Goal: Information Seeking & Learning: Learn about a topic

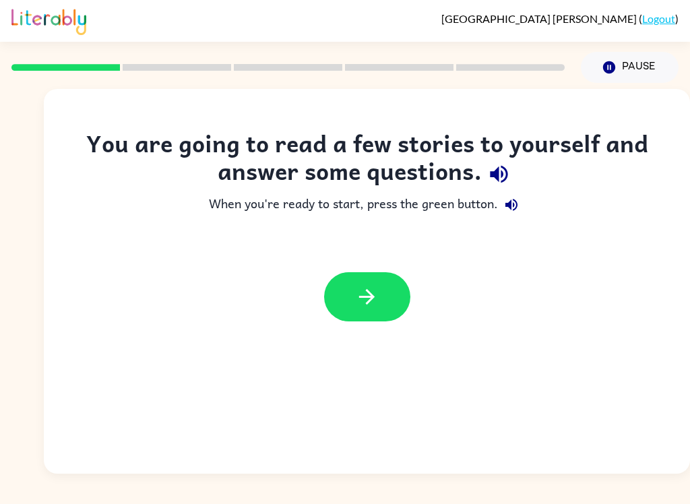
click at [369, 297] on icon "button" at bounding box center [367, 297] width 16 height 16
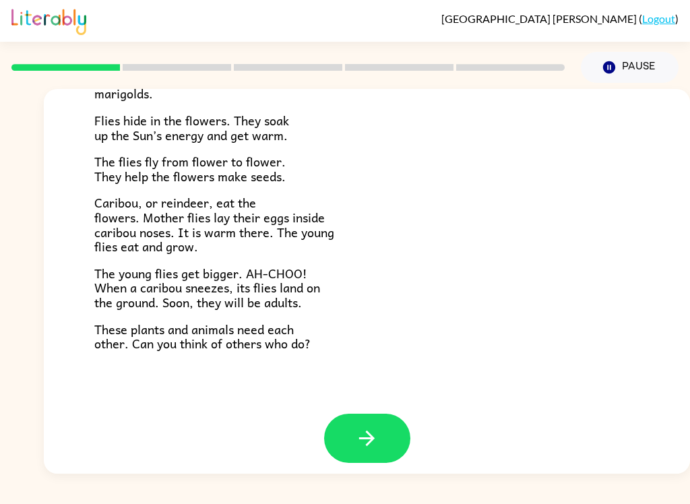
scroll to position [268, 0]
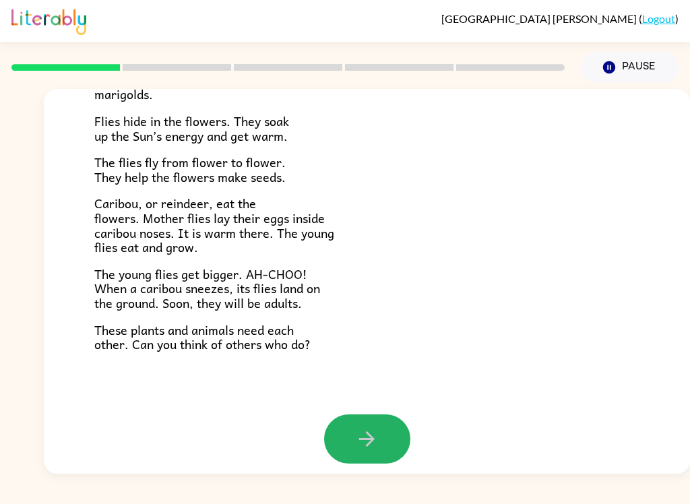
click at [369, 431] on icon "button" at bounding box center [367, 439] width 16 height 16
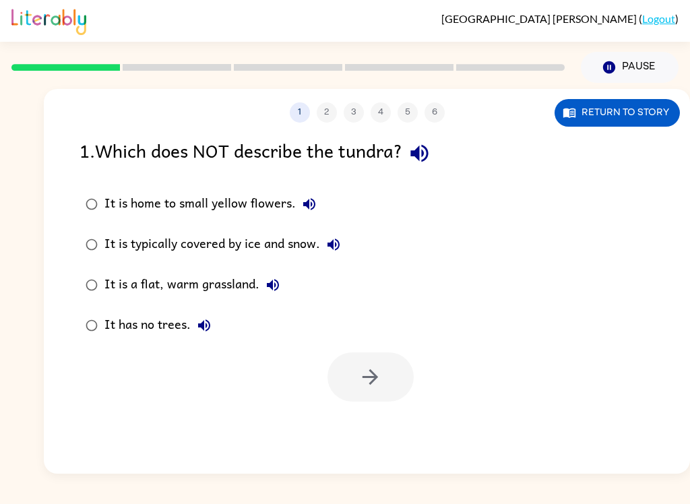
scroll to position [0, 0]
click at [420, 158] on icon "button" at bounding box center [420, 154] width 24 height 24
click at [305, 206] on icon "button" at bounding box center [309, 204] width 12 height 12
click at [345, 237] on button "It is typically covered by ice and snow." at bounding box center [333, 244] width 27 height 27
click at [342, 243] on icon "button" at bounding box center [334, 245] width 16 height 16
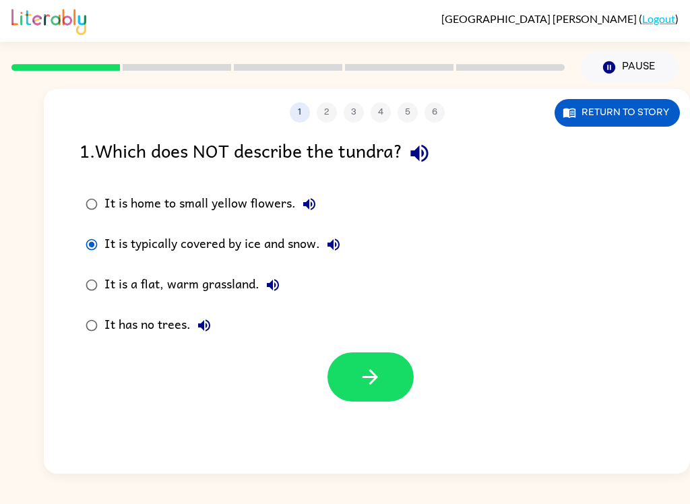
click at [374, 368] on icon "button" at bounding box center [371, 377] width 24 height 24
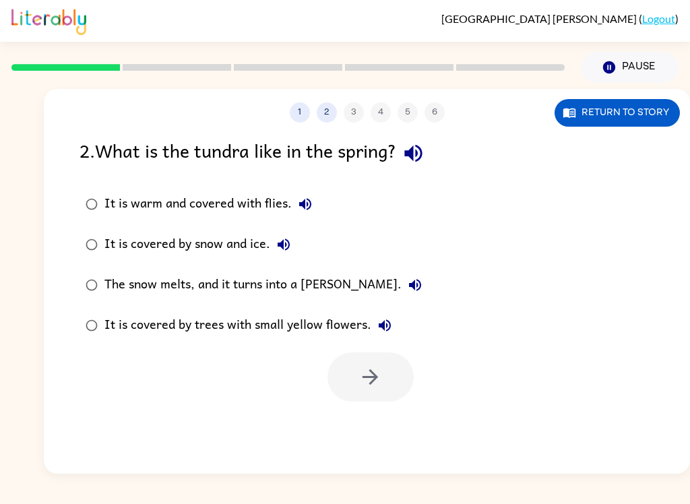
click at [422, 150] on icon "button" at bounding box center [413, 154] width 18 height 18
click at [294, 248] on button "It is covered by snow and ice." at bounding box center [283, 244] width 27 height 27
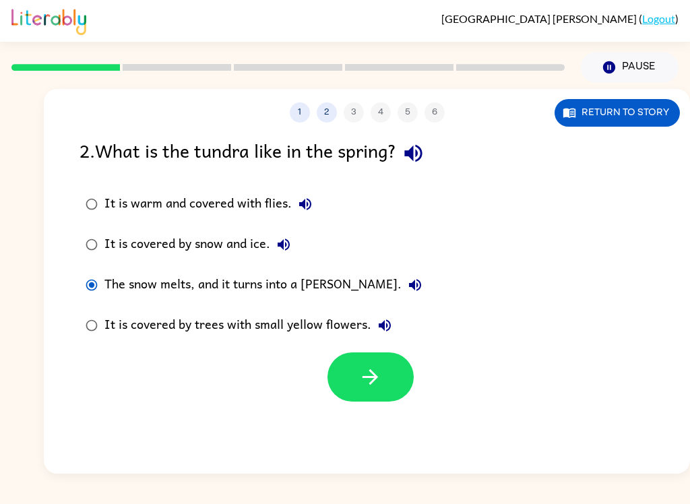
click at [375, 369] on icon "button" at bounding box center [371, 377] width 24 height 24
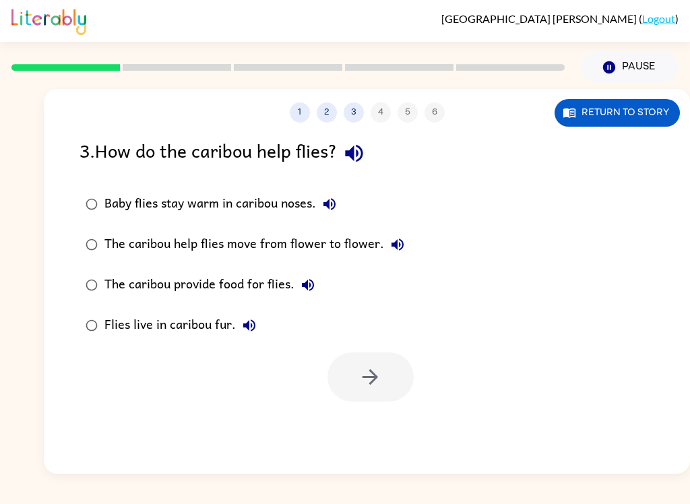
click at [60, 295] on div "3 . How do the caribou help flies? Baby flies stay warm in caribou noses. The c…" at bounding box center [367, 269] width 646 height 266
click at [361, 151] on icon "button" at bounding box center [354, 154] width 24 height 24
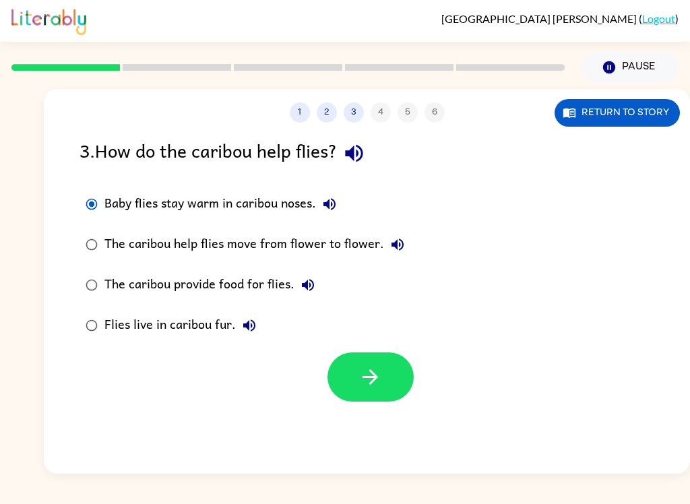
click at [327, 197] on icon "button" at bounding box center [329, 204] width 16 height 16
click at [392, 247] on icon "button" at bounding box center [398, 245] width 12 height 12
click at [328, 207] on icon "button" at bounding box center [329, 204] width 12 height 12
click at [375, 381] on icon "button" at bounding box center [371, 377] width 24 height 24
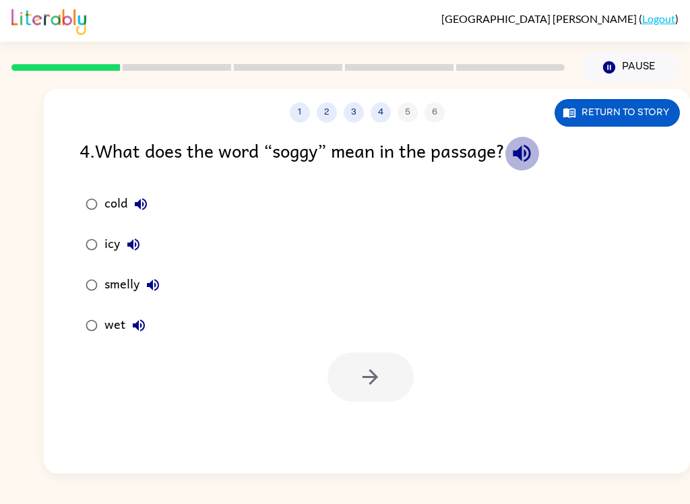
click at [528, 162] on icon "button" at bounding box center [522, 154] width 24 height 24
click at [646, 113] on button "Return to story" at bounding box center [617, 113] width 125 height 28
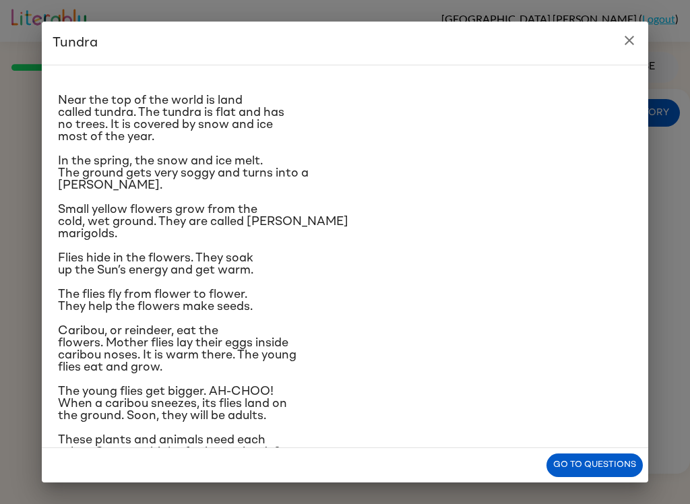
scroll to position [13, 0]
click at [633, 33] on icon "close" at bounding box center [629, 40] width 16 height 16
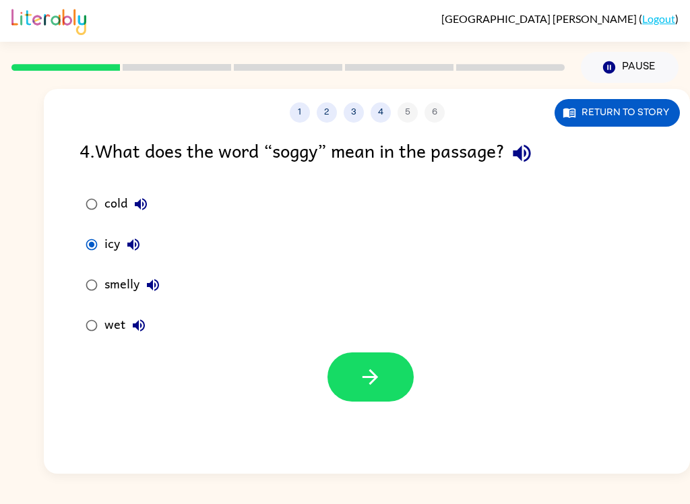
click at [84, 216] on label "cold" at bounding box center [122, 204] width 101 height 40
click at [383, 390] on button "button" at bounding box center [371, 376] width 86 height 49
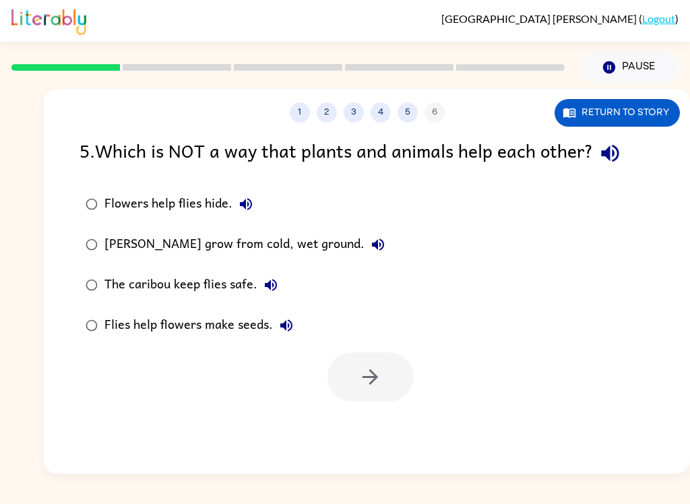
click at [607, 162] on icon "button" at bounding box center [610, 154] width 24 height 24
click at [664, 115] on button "Return to story" at bounding box center [617, 113] width 125 height 28
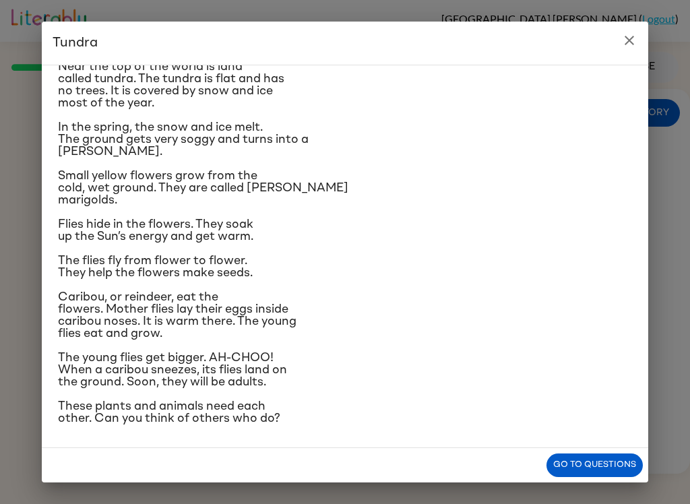
scroll to position [140, 0]
click at [630, 460] on button "Go to questions" at bounding box center [595, 466] width 96 height 24
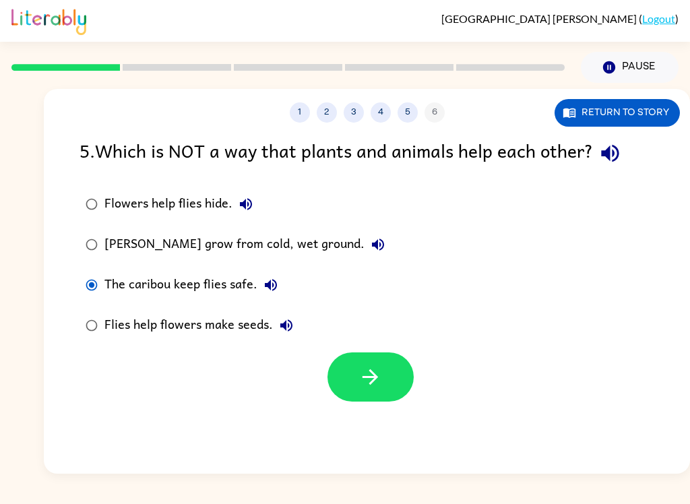
click at [84, 309] on label "Flies help flowers make seeds." at bounding box center [235, 325] width 326 height 40
click at [373, 365] on button "button" at bounding box center [371, 376] width 86 height 49
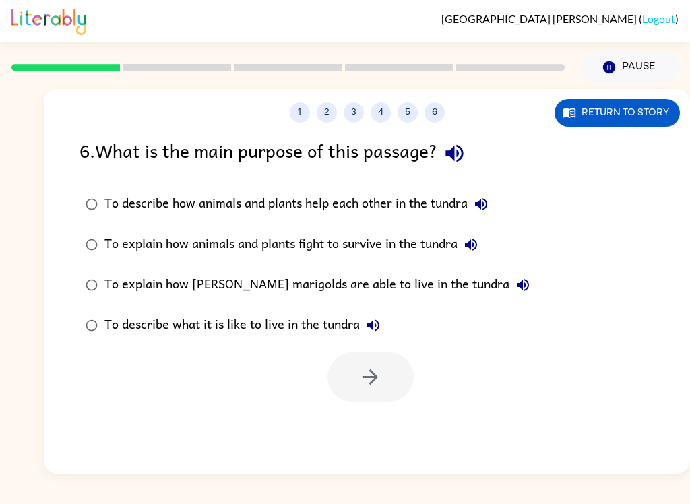
click at [466, 154] on icon "button" at bounding box center [455, 154] width 24 height 24
click at [499, 193] on label "To describe how animals and plants help each other in the tundra" at bounding box center [307, 204] width 471 height 40
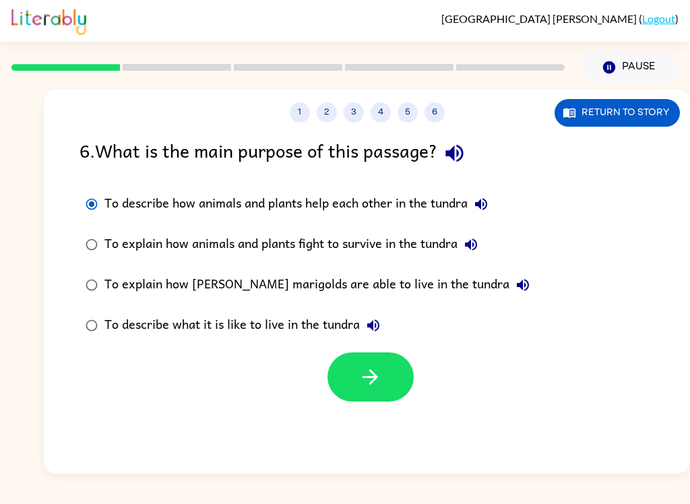
click at [485, 204] on icon "button" at bounding box center [481, 204] width 16 height 16
click at [487, 209] on icon "button" at bounding box center [481, 204] width 12 height 12
click at [486, 202] on icon "button" at bounding box center [481, 204] width 16 height 16
click at [478, 197] on icon "button" at bounding box center [481, 204] width 16 height 16
click at [472, 240] on icon "button" at bounding box center [471, 245] width 16 height 16
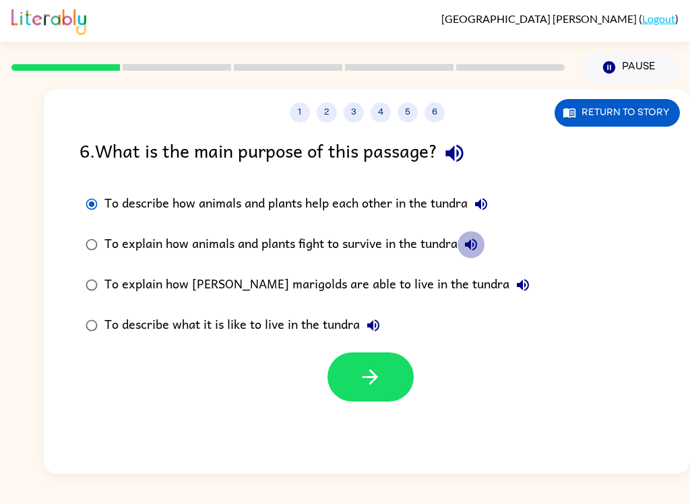
click at [479, 241] on icon "button" at bounding box center [471, 245] width 16 height 16
click at [485, 245] on button "To explain how animals and plants fight to survive in the tundra" at bounding box center [471, 244] width 27 height 27
click at [517, 284] on icon "button" at bounding box center [523, 285] width 12 height 12
click at [377, 321] on icon "button" at bounding box center [373, 325] width 12 height 12
click at [515, 284] on icon "button" at bounding box center [523, 285] width 16 height 16
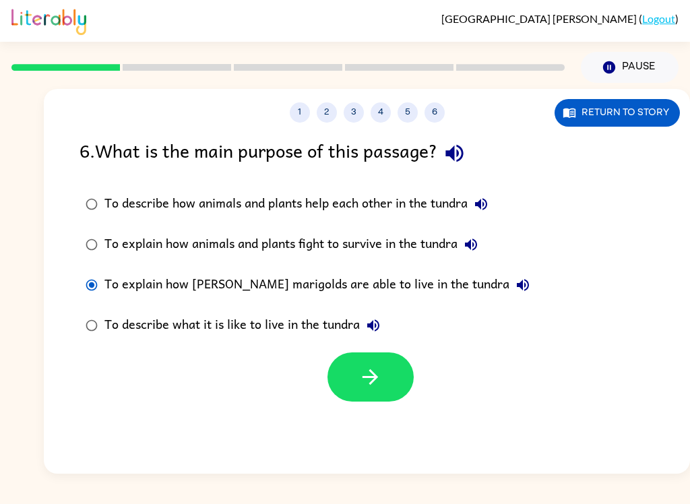
click at [368, 394] on button "button" at bounding box center [371, 376] width 86 height 49
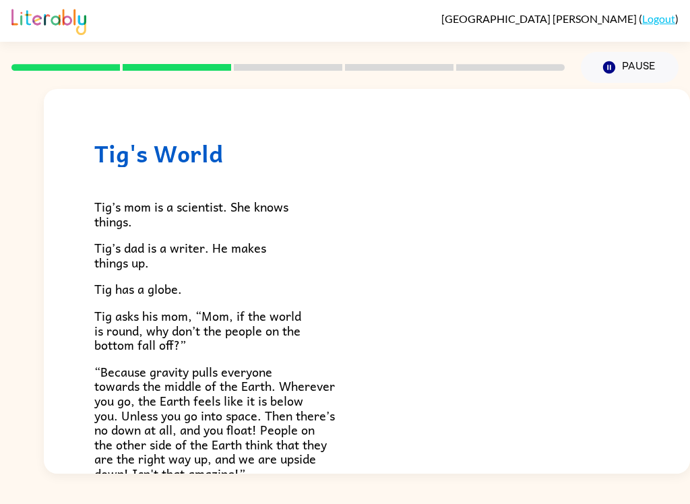
scroll to position [0, 0]
click at [614, 69] on icon "button" at bounding box center [609, 67] width 12 height 12
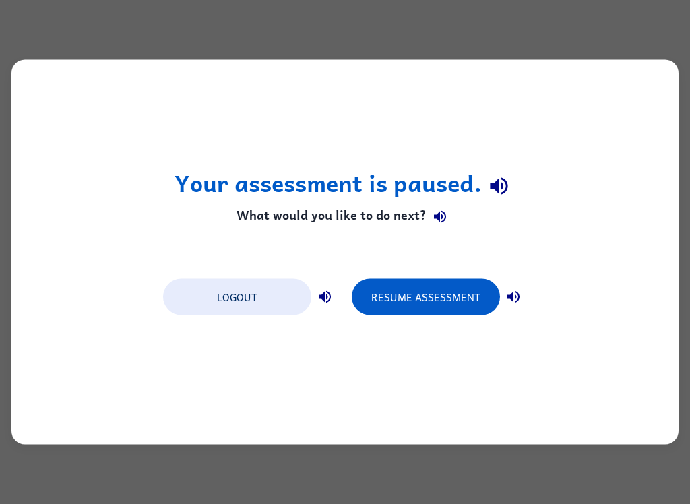
click at [464, 301] on button "Resume Assessment" at bounding box center [426, 297] width 148 height 36
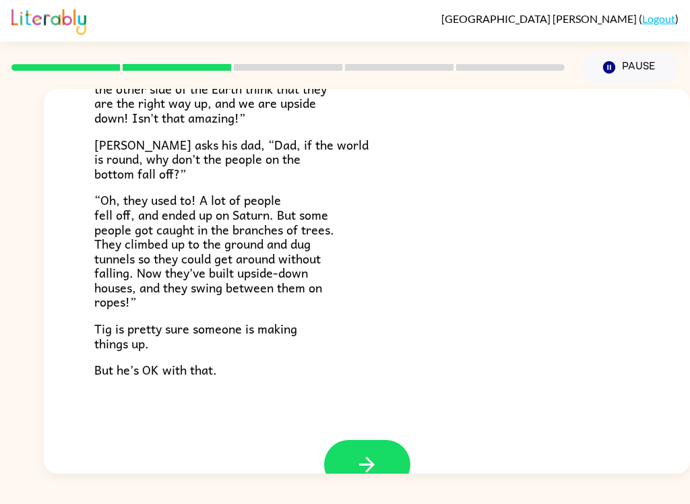
scroll to position [351, 0]
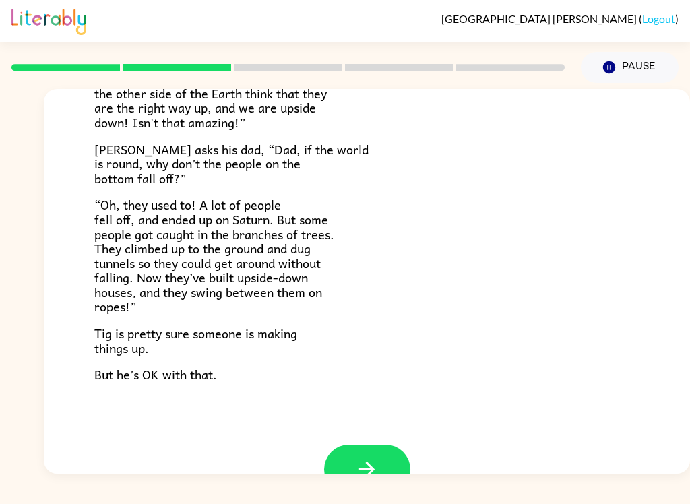
click at [404, 458] on button "button" at bounding box center [367, 469] width 86 height 49
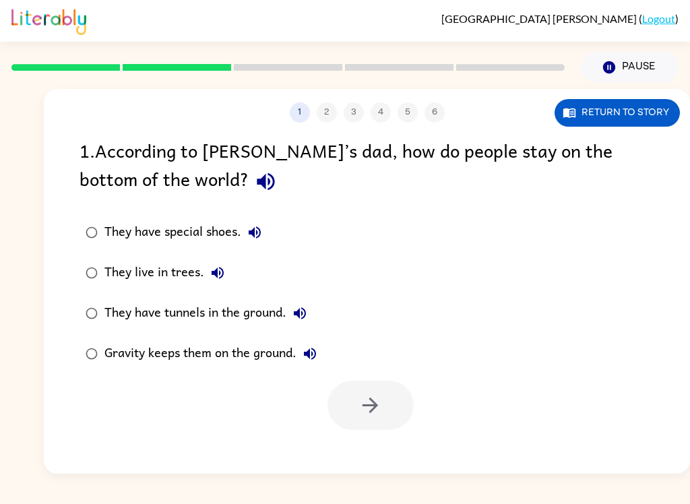
scroll to position [0, 0]
click at [249, 189] on button "button" at bounding box center [266, 181] width 34 height 34
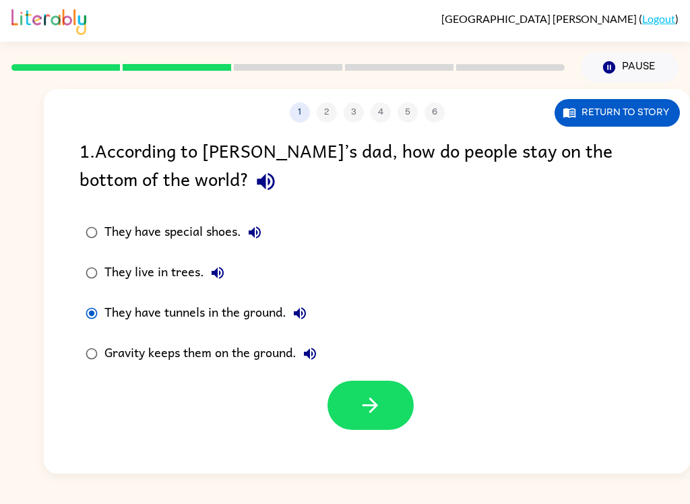
click at [383, 413] on button "button" at bounding box center [371, 405] width 86 height 49
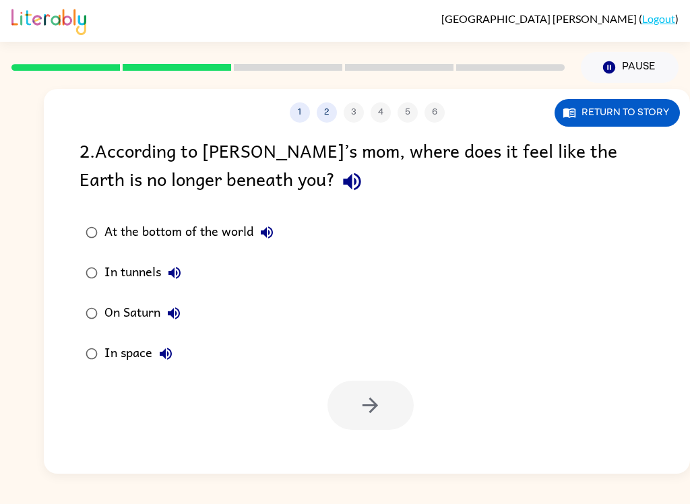
click at [340, 177] on icon "button" at bounding box center [352, 182] width 24 height 24
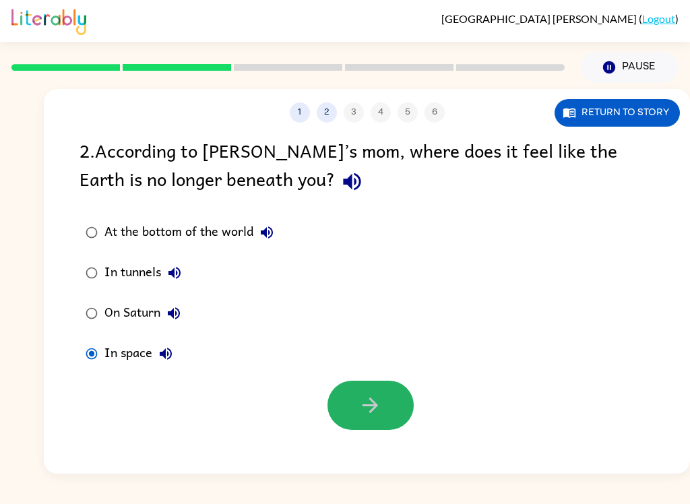
click at [396, 404] on button "button" at bounding box center [371, 405] width 86 height 49
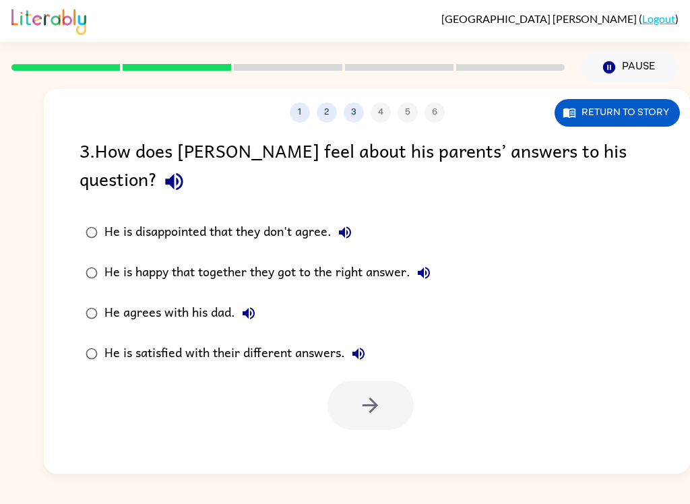
click at [186, 170] on icon "button" at bounding box center [174, 182] width 24 height 24
click at [368, 340] on button "He is satisfied with their different answers." at bounding box center [358, 353] width 27 height 27
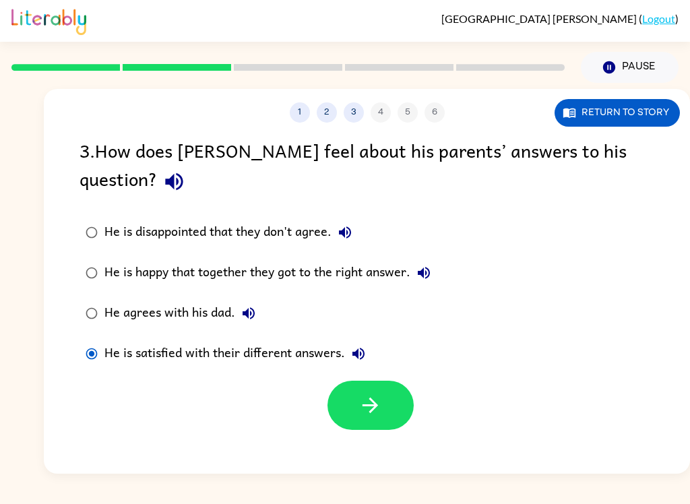
click at [373, 394] on icon "button" at bounding box center [371, 406] width 24 height 24
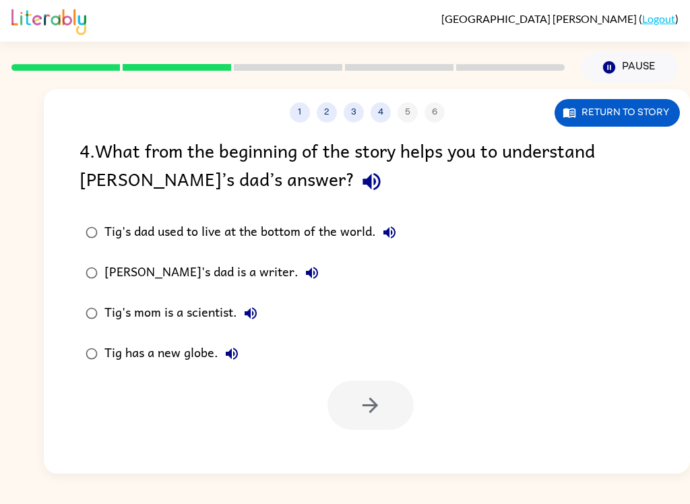
click at [189, 182] on div "4 . What from the beginning of the story helps you to understand [PERSON_NAME]’…" at bounding box center [367, 167] width 575 height 63
click at [360, 185] on icon "button" at bounding box center [372, 182] width 24 height 24
click at [74, 223] on label "Tig's dad used to live at the bottom of the world." at bounding box center [241, 232] width 338 height 40
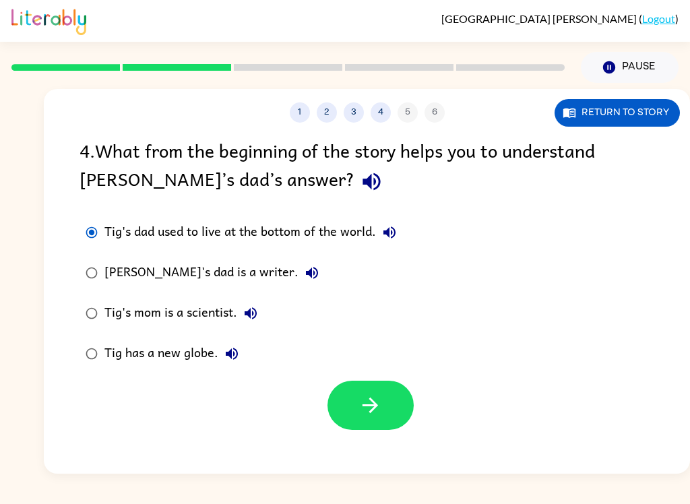
click at [377, 402] on icon "button" at bounding box center [371, 406] width 24 height 24
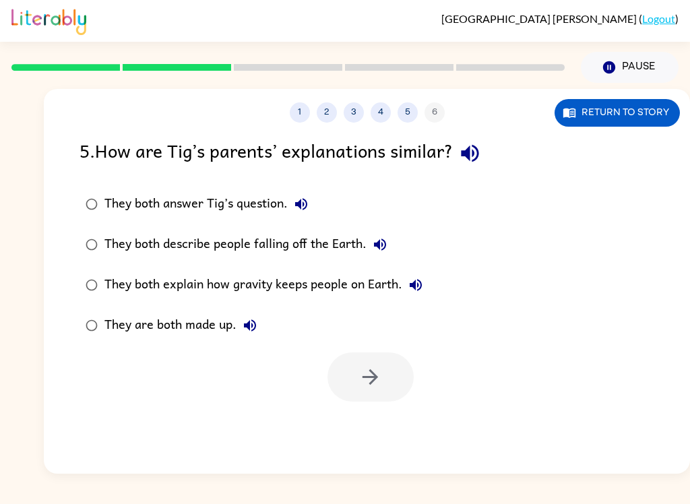
click at [481, 154] on icon "button" at bounding box center [470, 154] width 24 height 24
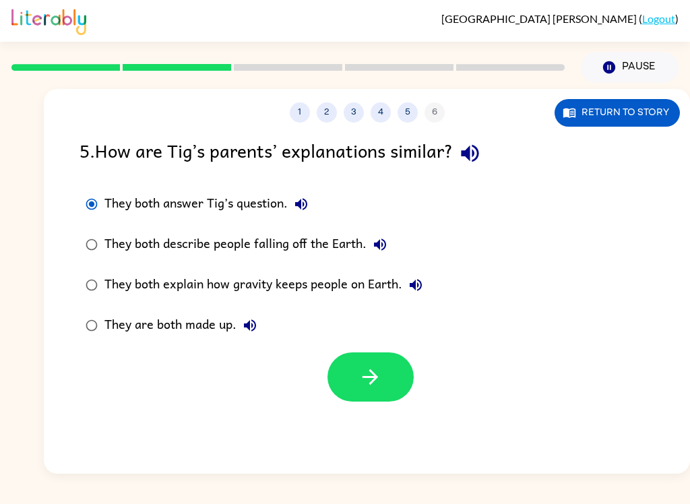
click at [346, 371] on button "button" at bounding box center [371, 376] width 86 height 49
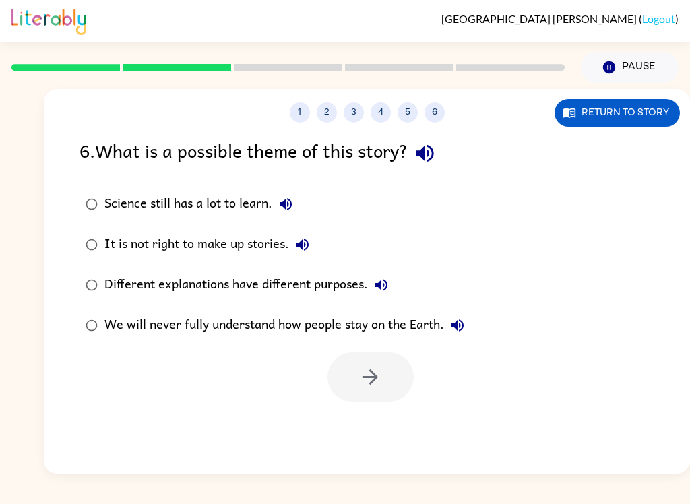
click at [442, 148] on button "button" at bounding box center [425, 153] width 34 height 34
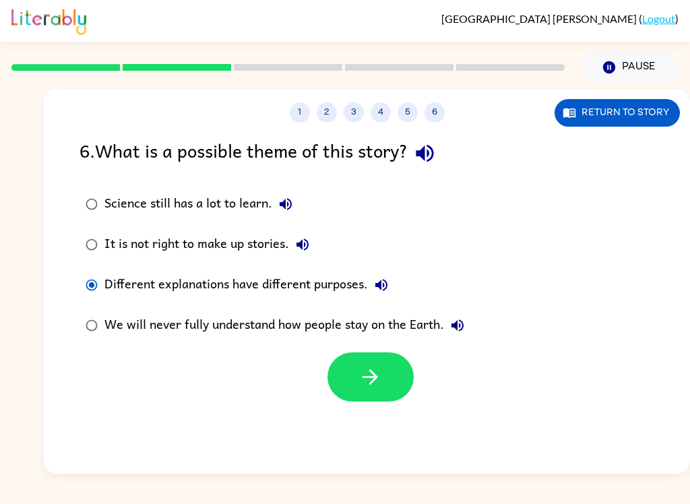
click at [373, 380] on icon "button" at bounding box center [371, 377] width 24 height 24
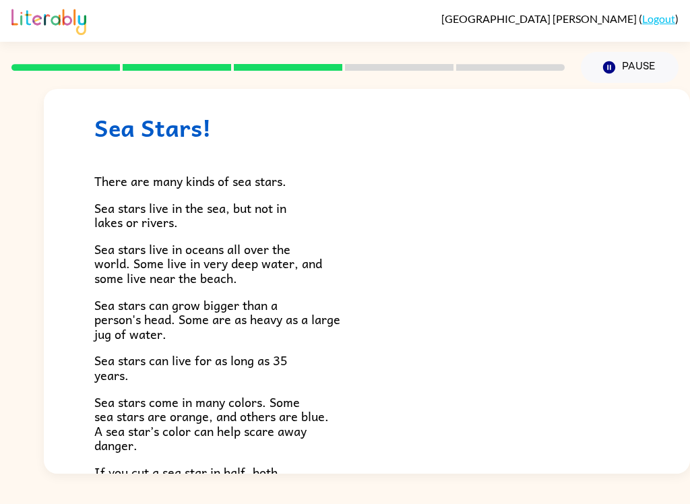
scroll to position [26, 0]
click at [59, 69] on rect at bounding box center [65, 67] width 109 height 7
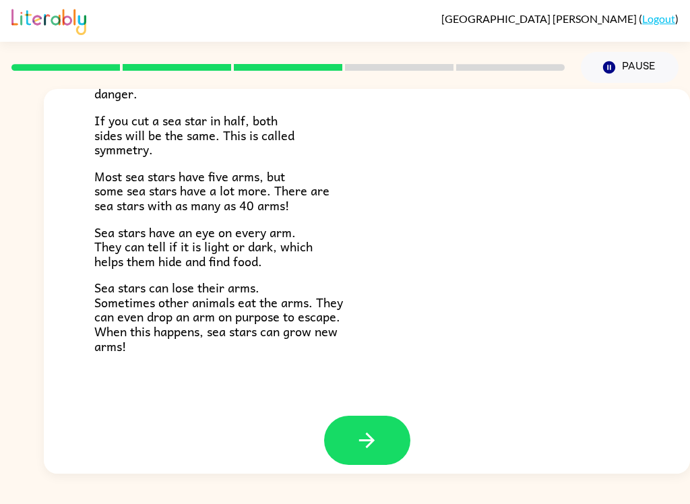
scroll to position [377, 0]
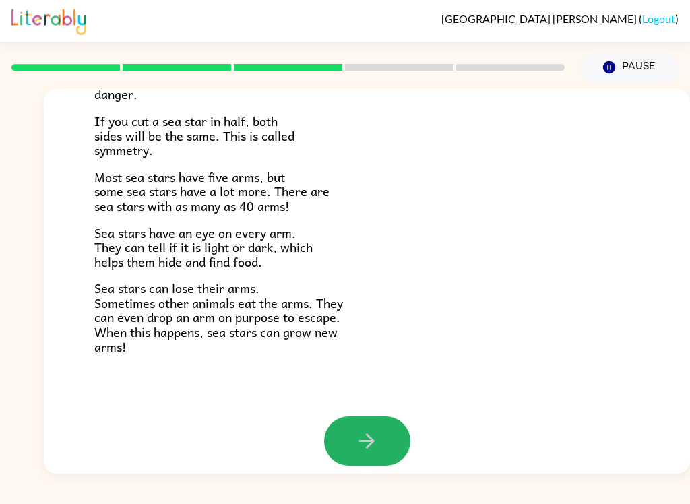
click at [378, 437] on icon "button" at bounding box center [367, 441] width 24 height 24
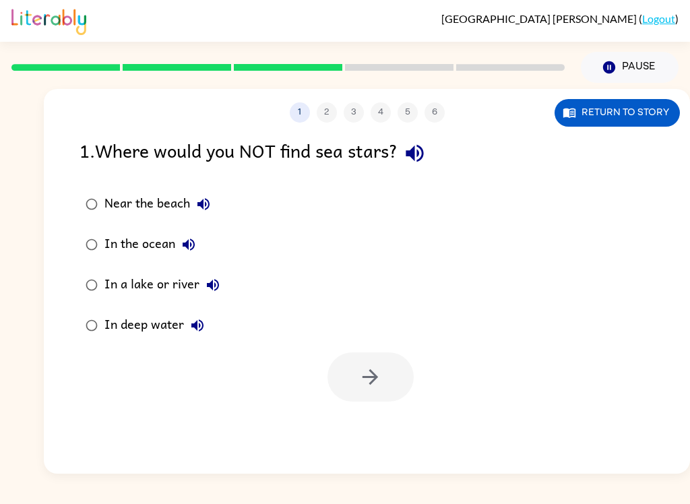
click at [423, 153] on icon "button" at bounding box center [415, 154] width 18 height 18
click at [210, 284] on icon "button" at bounding box center [213, 285] width 12 height 12
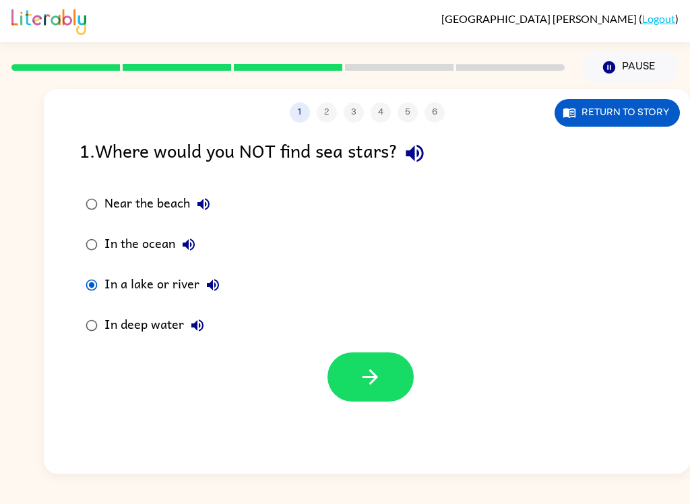
click at [384, 377] on button "button" at bounding box center [371, 376] width 86 height 49
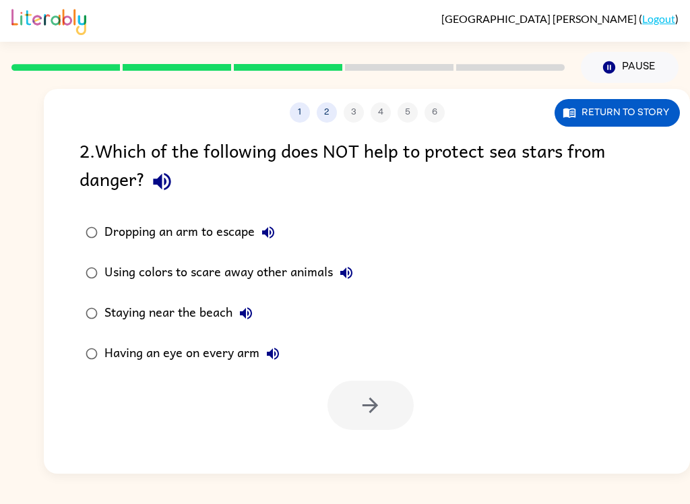
click at [155, 181] on icon "button" at bounding box center [162, 182] width 18 height 18
click at [164, 185] on icon "button" at bounding box center [162, 182] width 24 height 24
click at [164, 181] on icon "button" at bounding box center [162, 182] width 18 height 18
click at [653, 121] on button "Return to story" at bounding box center [617, 113] width 125 height 28
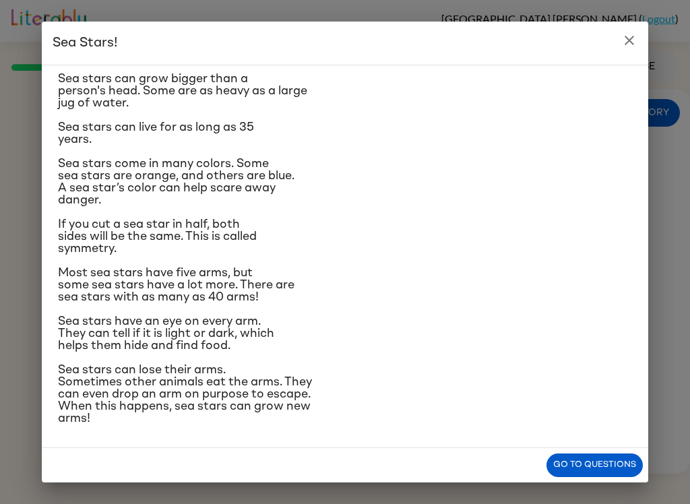
scroll to position [261, 0]
click at [627, 470] on button "Go to questions" at bounding box center [595, 466] width 96 height 24
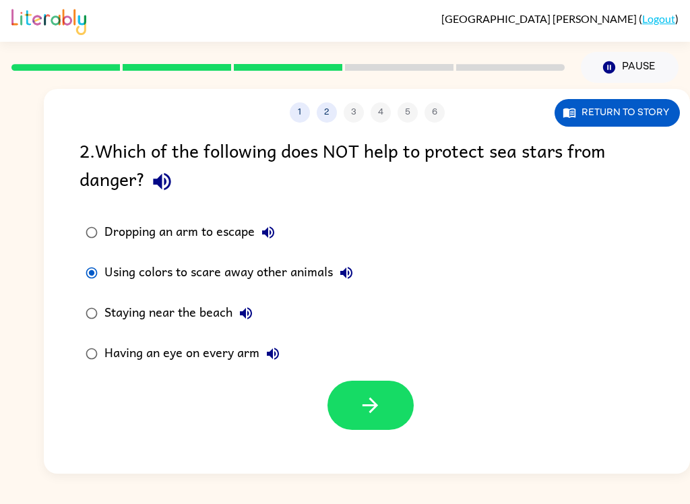
click at [367, 419] on button "button" at bounding box center [371, 405] width 86 height 49
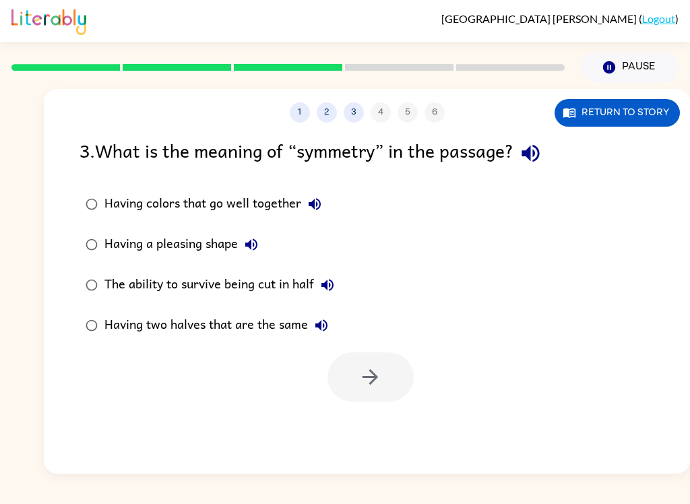
click at [568, 152] on div "3 . What is the meaning of “symmetry” in the passage?" at bounding box center [367, 153] width 575 height 34
click at [538, 150] on icon "button" at bounding box center [531, 154] width 24 height 24
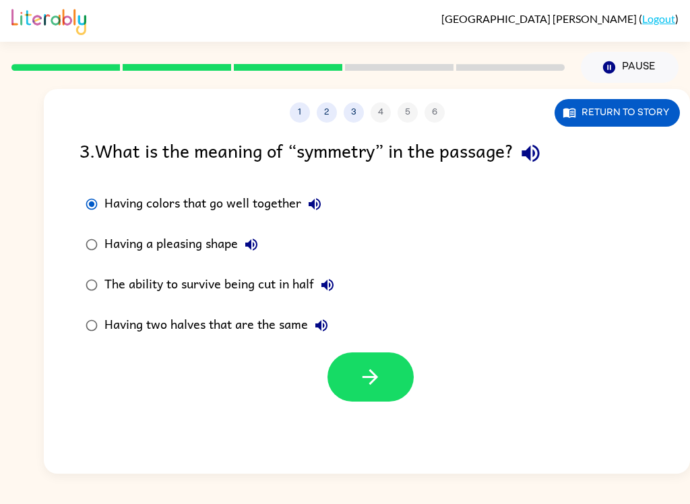
click at [312, 196] on button "Having colors that go well together" at bounding box center [314, 204] width 27 height 27
click at [247, 245] on icon "button" at bounding box center [251, 245] width 12 height 12
click at [339, 274] on div "The ability to survive being cut in half" at bounding box center [222, 285] width 237 height 27
click at [330, 287] on icon "button" at bounding box center [327, 285] width 16 height 16
click at [648, 109] on button "Return to story" at bounding box center [617, 113] width 125 height 28
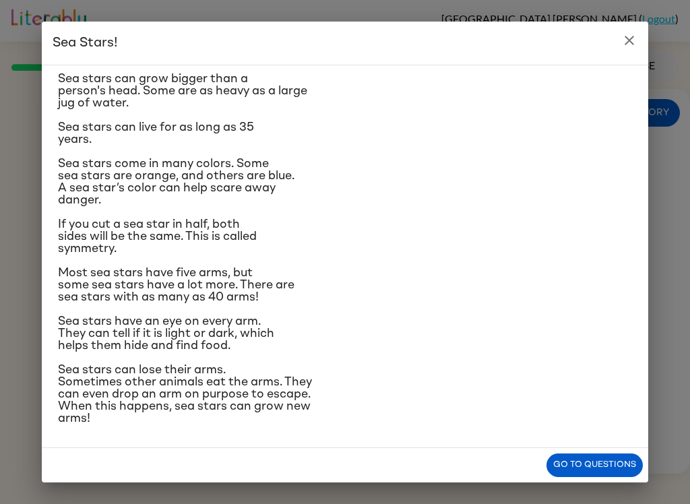
click at [631, 42] on icon "close" at bounding box center [629, 40] width 9 height 9
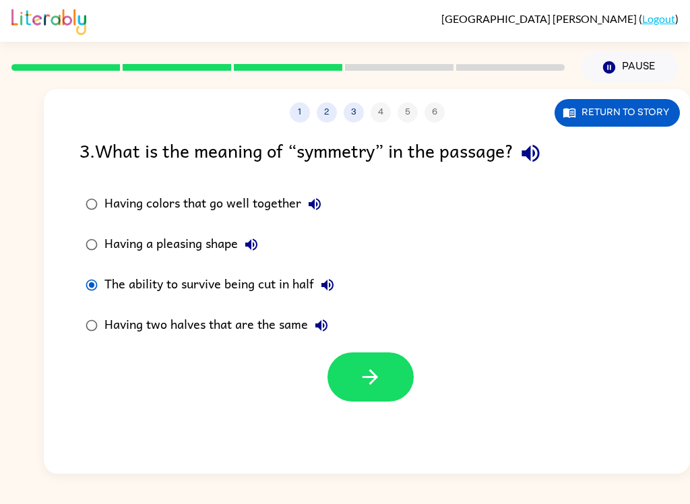
click at [377, 383] on icon "button" at bounding box center [371, 377] width 24 height 24
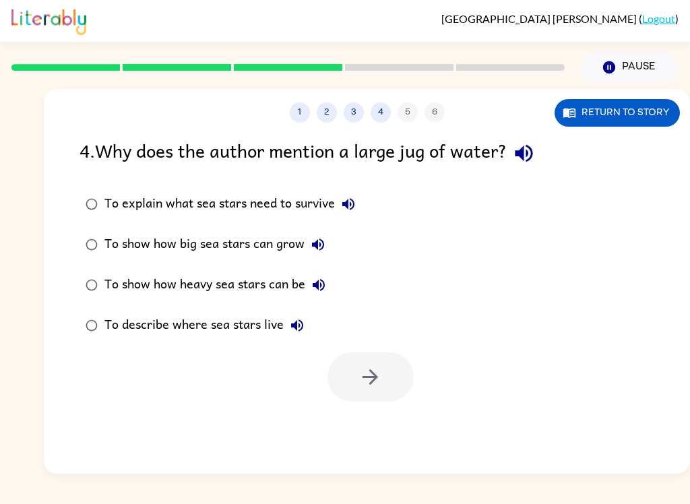
click at [353, 210] on icon "button" at bounding box center [348, 204] width 16 height 16
click at [523, 164] on icon "button" at bounding box center [524, 154] width 24 height 24
click at [322, 250] on icon "button" at bounding box center [318, 245] width 12 height 12
click at [317, 295] on button "To show how heavy sea stars can be" at bounding box center [318, 285] width 27 height 27
click at [376, 390] on div at bounding box center [371, 376] width 86 height 49
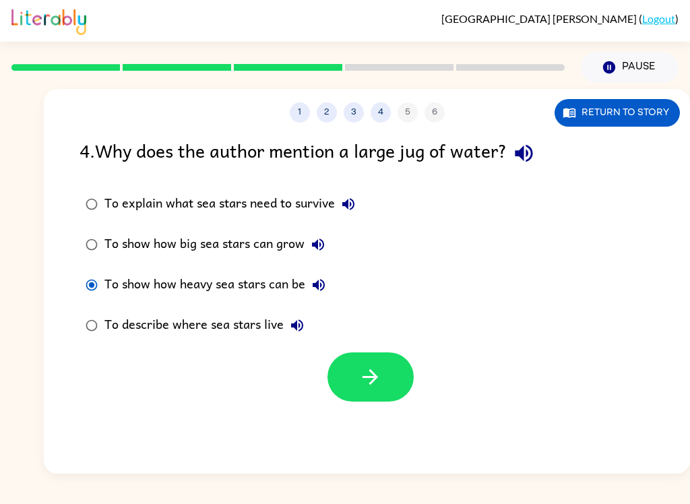
click at [379, 371] on icon "button" at bounding box center [371, 377] width 24 height 24
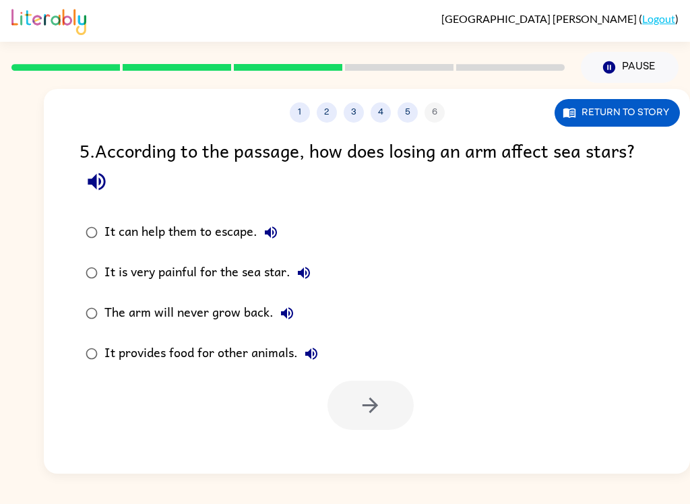
click at [102, 188] on icon "button" at bounding box center [97, 182] width 18 height 18
click at [640, 113] on button "Return to story" at bounding box center [617, 113] width 125 height 28
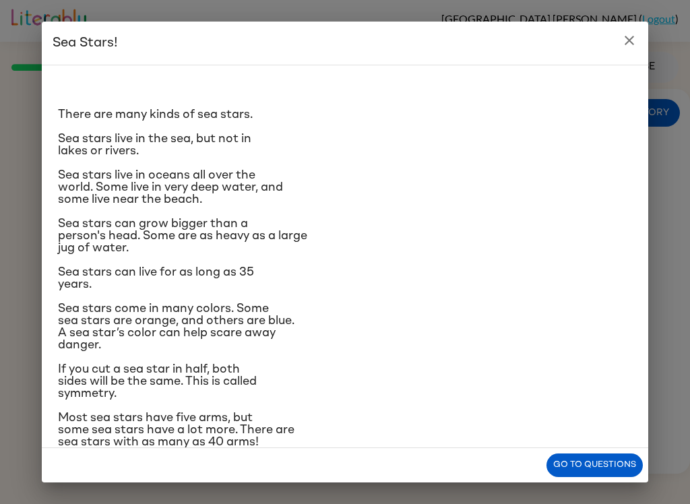
click at [627, 468] on button "Go to questions" at bounding box center [595, 466] width 96 height 24
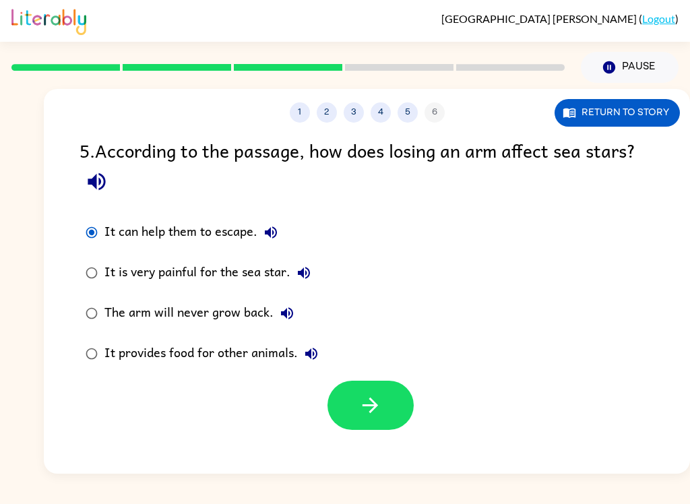
click at [365, 414] on icon "button" at bounding box center [371, 406] width 24 height 24
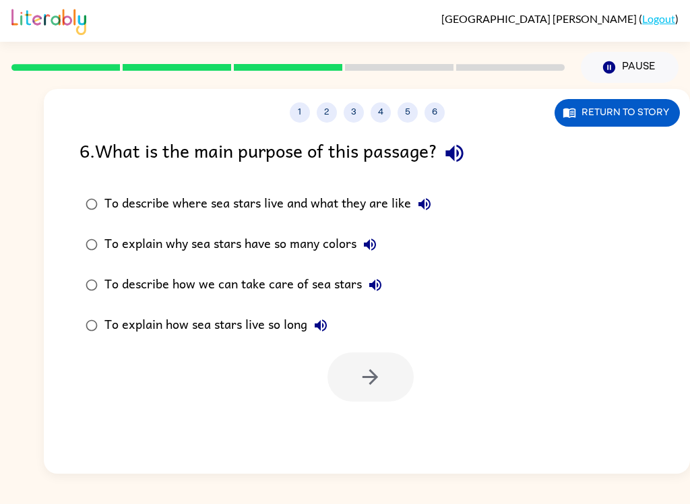
click at [463, 146] on icon "button" at bounding box center [454, 154] width 18 height 18
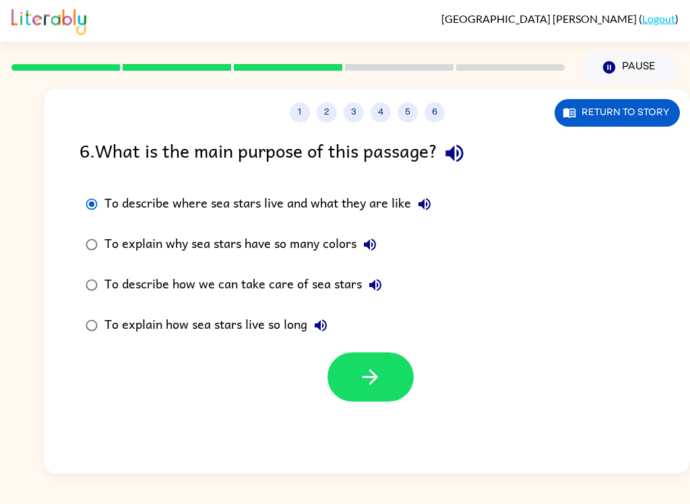
click at [425, 212] on icon "button" at bounding box center [425, 204] width 16 height 16
click at [372, 244] on icon "button" at bounding box center [370, 245] width 16 height 16
click at [386, 273] on div "To describe how we can take care of sea stars" at bounding box center [246, 285] width 284 height 27
click at [378, 275] on button "To describe how we can take care of sea stars" at bounding box center [375, 285] width 27 height 27
click at [315, 322] on icon "button" at bounding box center [321, 325] width 16 height 16
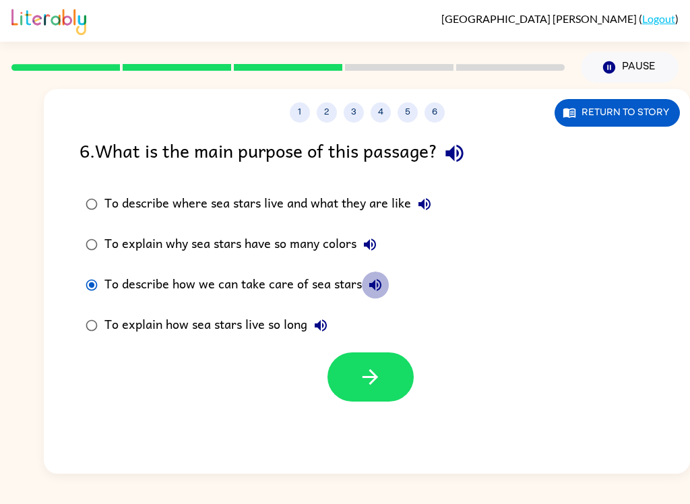
click at [369, 276] on button "To describe how we can take care of sea stars" at bounding box center [375, 285] width 27 height 27
click at [369, 251] on icon "button" at bounding box center [370, 245] width 16 height 16
click at [429, 197] on icon "button" at bounding box center [425, 204] width 16 height 16
click at [381, 375] on icon "button" at bounding box center [371, 377] width 24 height 24
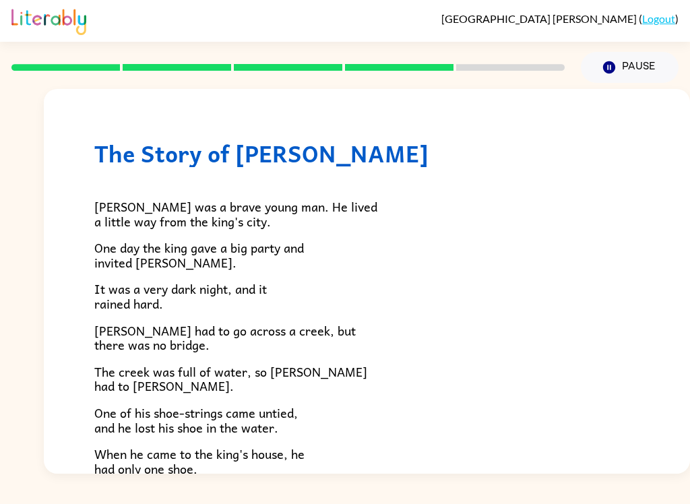
click at [506, 63] on div at bounding box center [287, 67] width 569 height 47
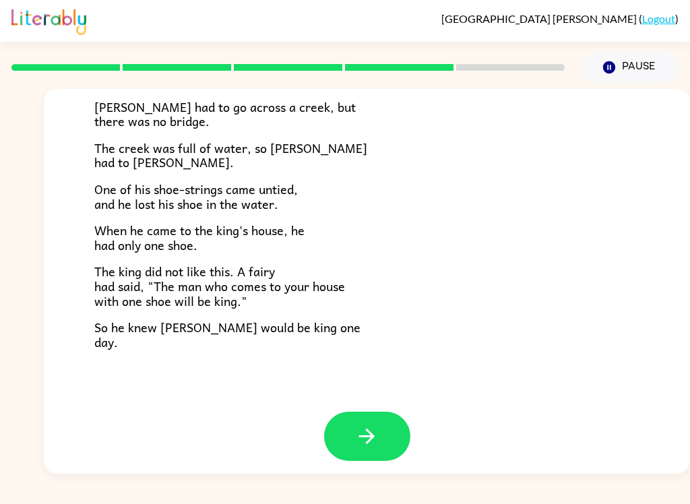
scroll to position [223, 0]
click at [358, 446] on button "button" at bounding box center [367, 436] width 86 height 49
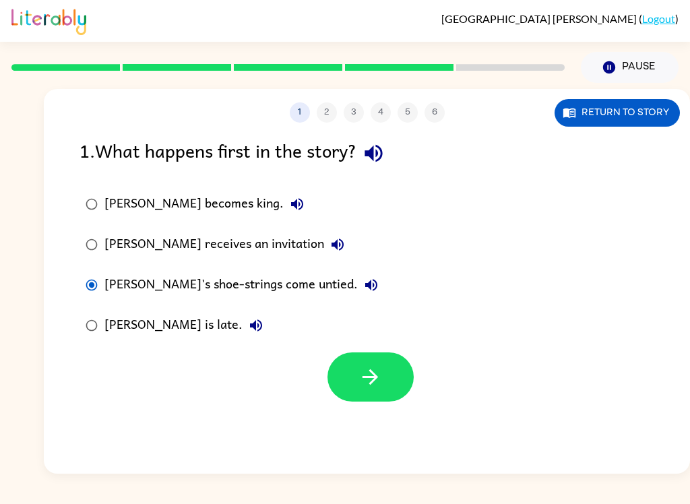
click at [376, 384] on icon "button" at bounding box center [371, 377] width 24 height 24
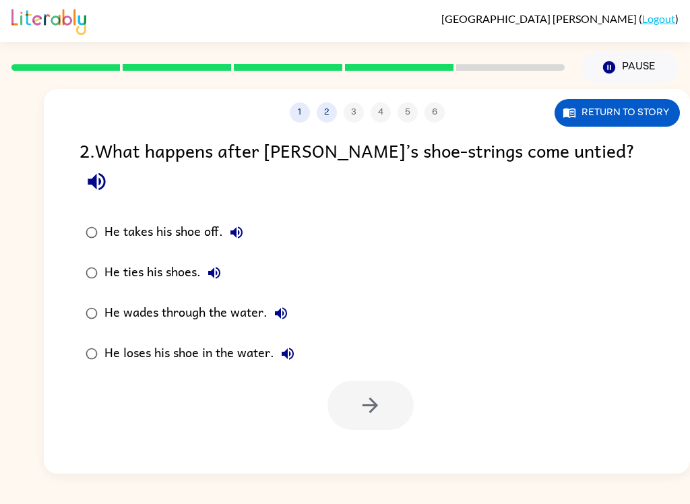
click at [109, 170] on icon "button" at bounding box center [97, 182] width 24 height 24
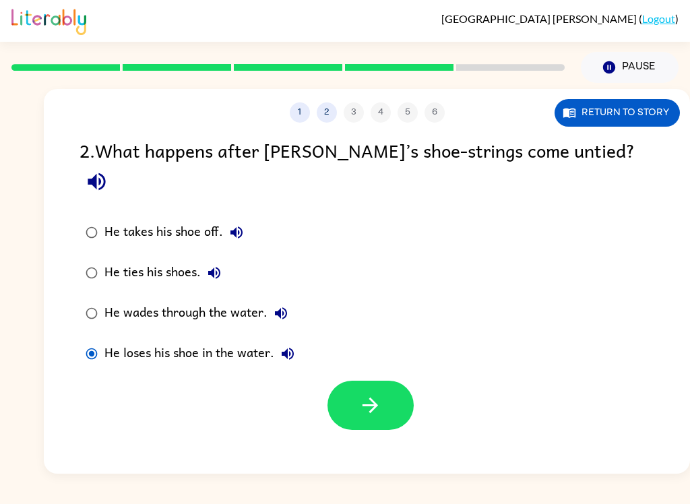
click at [394, 381] on button "button" at bounding box center [371, 405] width 86 height 49
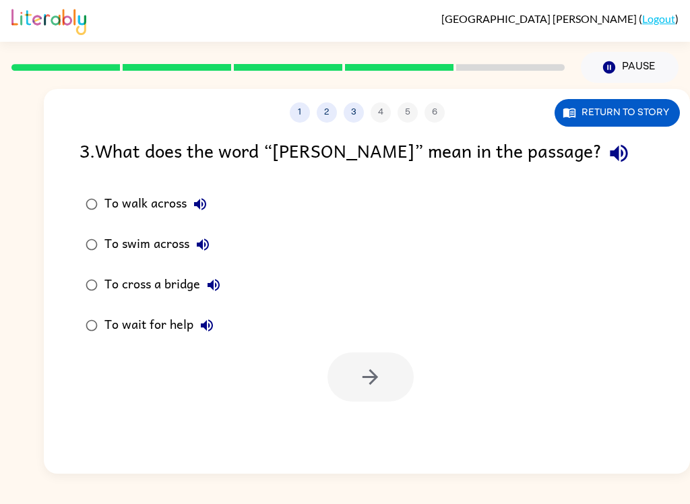
click at [512, 166] on div "3 . What does the word “[PERSON_NAME]” mean in the passage?" at bounding box center [367, 153] width 575 height 34
click at [602, 156] on button "button" at bounding box center [619, 153] width 34 height 34
click at [610, 156] on icon "button" at bounding box center [619, 154] width 18 height 18
click at [602, 142] on button "button" at bounding box center [619, 153] width 34 height 34
click at [73, 198] on label "To walk across" at bounding box center [153, 204] width 162 height 40
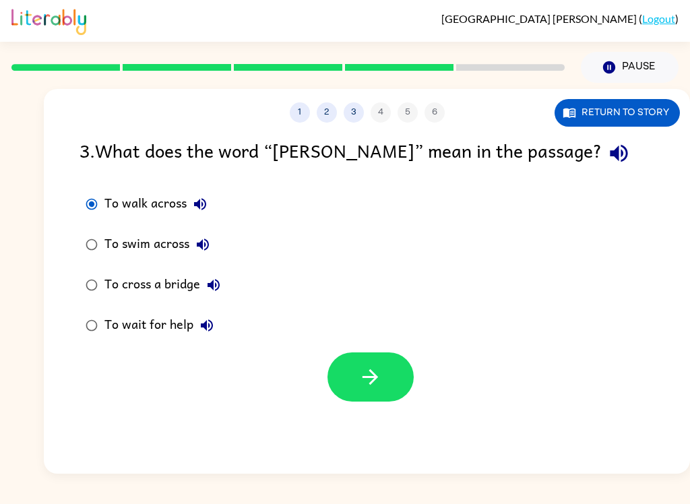
click at [369, 375] on icon "button" at bounding box center [371, 377] width 24 height 24
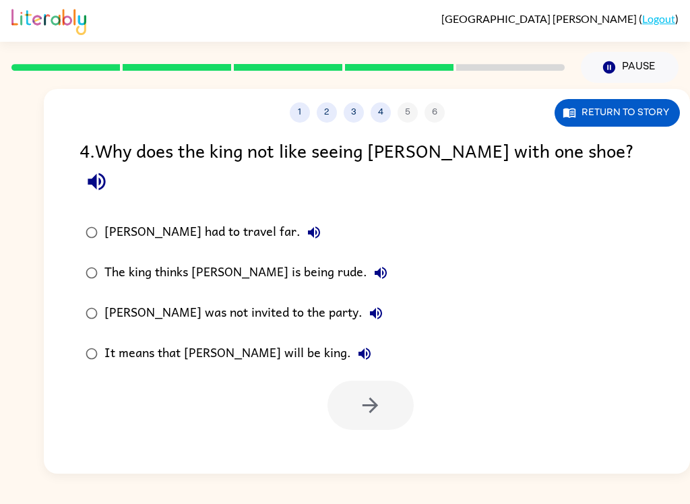
click at [105, 173] on icon "button" at bounding box center [97, 182] width 18 height 18
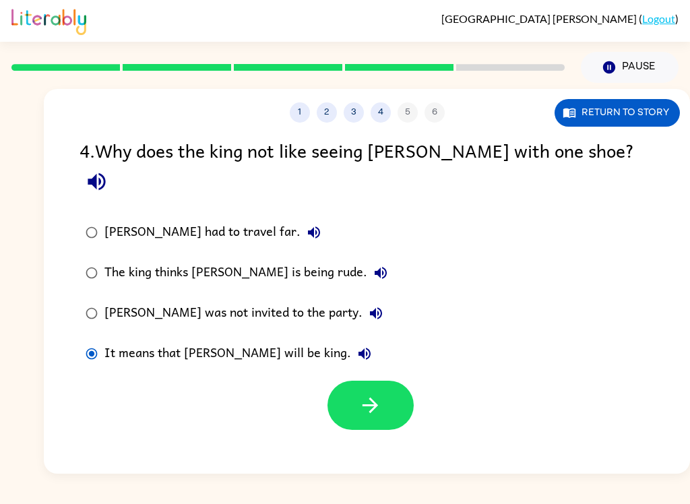
click at [367, 394] on icon "button" at bounding box center [371, 406] width 24 height 24
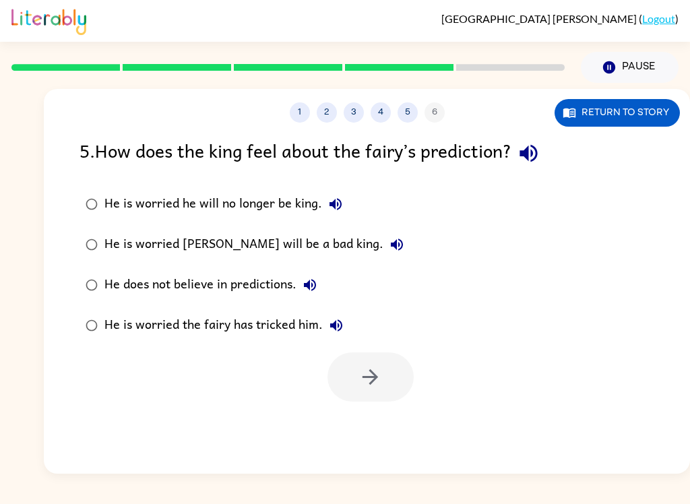
click at [536, 155] on icon "button" at bounding box center [529, 154] width 18 height 18
click at [541, 161] on icon "button" at bounding box center [529, 154] width 24 height 24
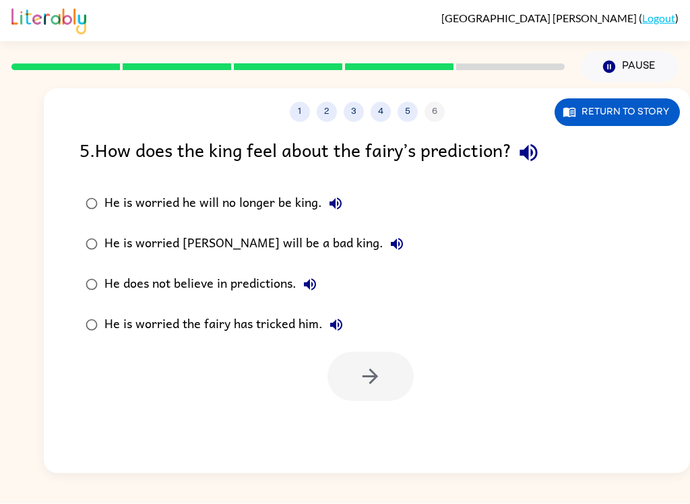
click at [541, 152] on icon "button" at bounding box center [529, 154] width 24 height 24
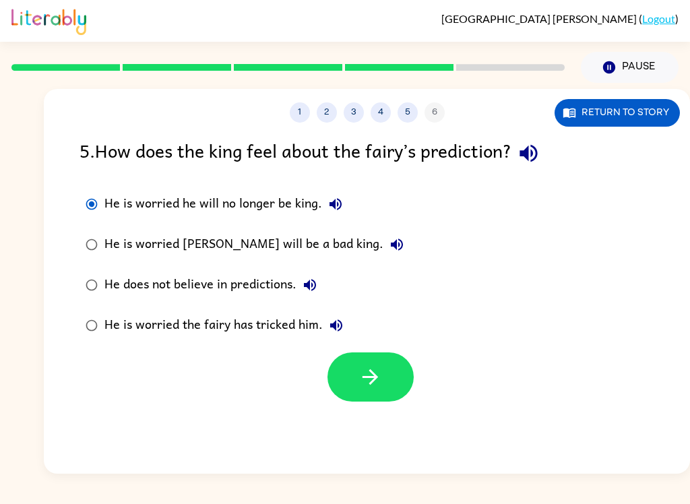
click at [379, 372] on icon "button" at bounding box center [371, 377] width 24 height 24
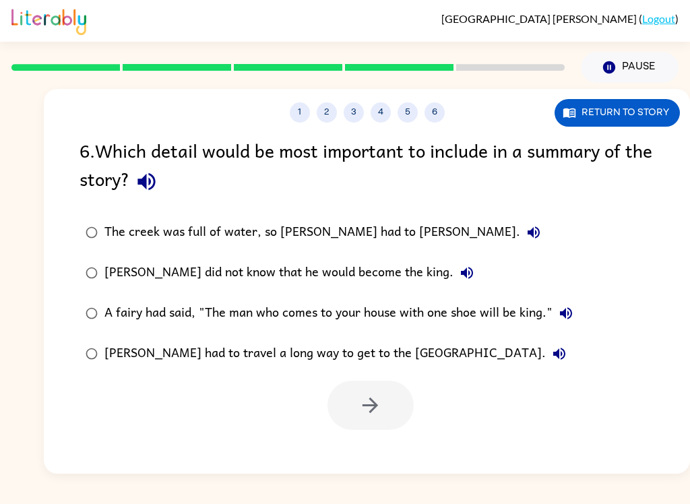
click at [164, 171] on button "button" at bounding box center [146, 181] width 34 height 34
click at [528, 232] on icon "button" at bounding box center [534, 232] width 12 height 12
click at [461, 271] on icon "button" at bounding box center [467, 273] width 12 height 12
click at [569, 318] on icon "button" at bounding box center [566, 313] width 16 height 16
click at [580, 313] on button "A fairy had said, "The man who comes to your house with one shoe will be king."" at bounding box center [566, 313] width 27 height 27
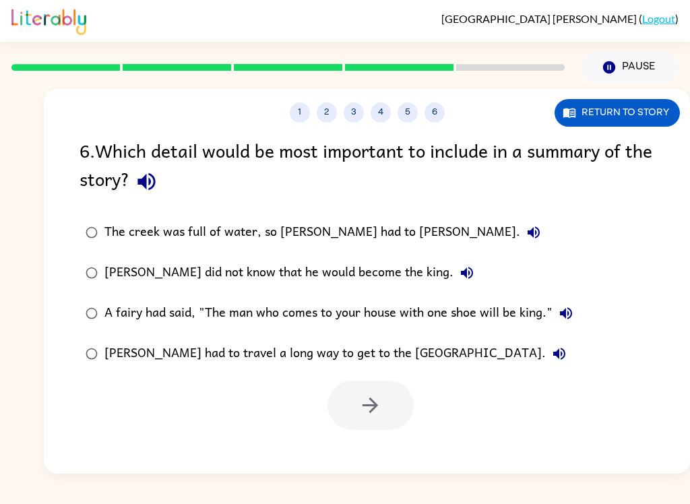
click at [576, 313] on button "A fairy had said, "The man who comes to your house with one shoe will be king."" at bounding box center [566, 313] width 27 height 27
click at [551, 359] on icon "button" at bounding box center [559, 354] width 16 height 16
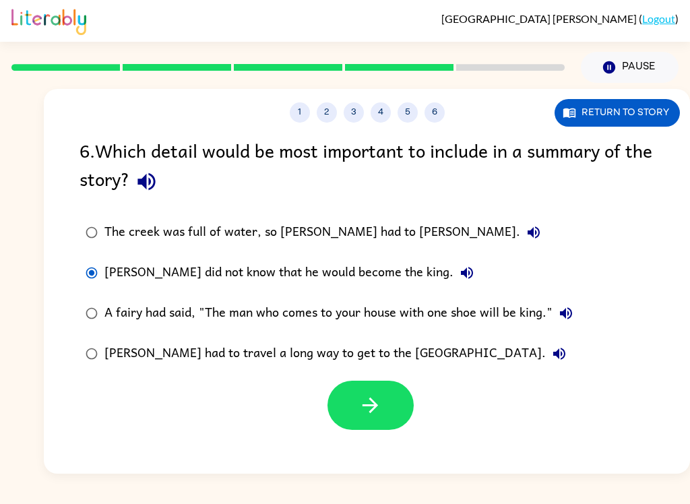
click at [67, 319] on div "6 . Which detail would be most important to include in a summary of the story? …" at bounding box center [367, 283] width 646 height 294
click at [375, 406] on icon "button" at bounding box center [371, 406] width 16 height 16
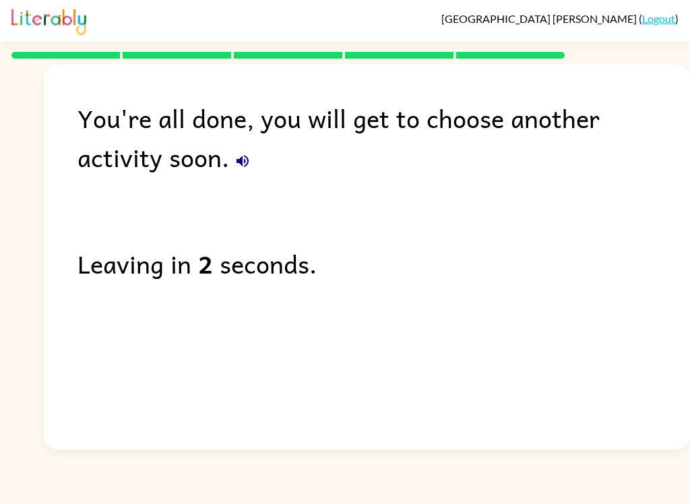
click at [229, 166] on button "button" at bounding box center [242, 161] width 27 height 27
